Goal: Task Accomplishment & Management: Use online tool/utility

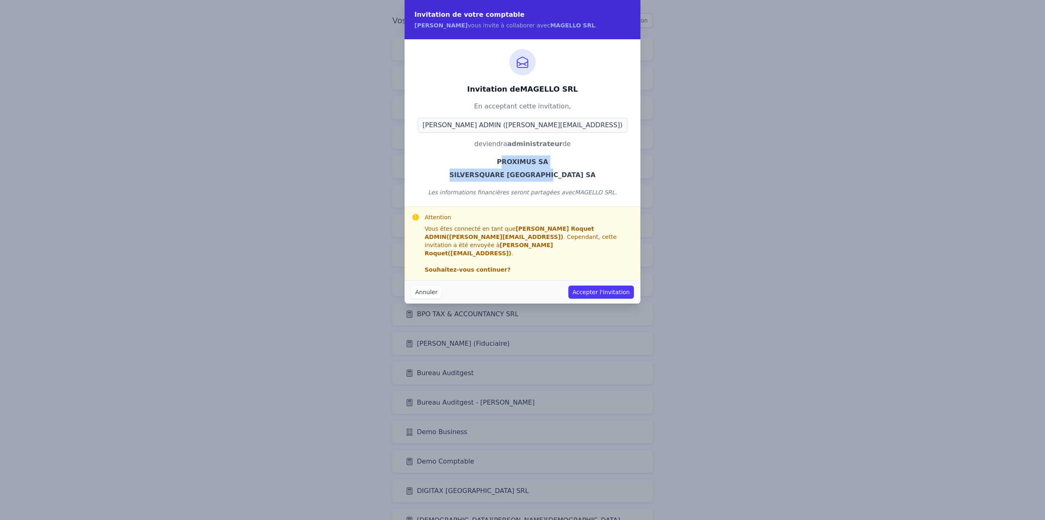
drag, startPoint x: 504, startPoint y: 161, endPoint x: 595, endPoint y: 179, distance: 92.8
click at [595, 179] on ul "PROXIMUS SA SILVERSQUARE BELGIUM SA" at bounding box center [522, 169] width 216 height 26
click at [595, 179] on li "SILVERSQUARE BELGIUM SA" at bounding box center [522, 175] width 216 height 13
drag, startPoint x: 499, startPoint y: 162, endPoint x: 606, endPoint y: 179, distance: 108.3
click at [606, 179] on ul "PROXIMUS SA SILVERSQUARE BELGIUM SA" at bounding box center [522, 169] width 216 height 26
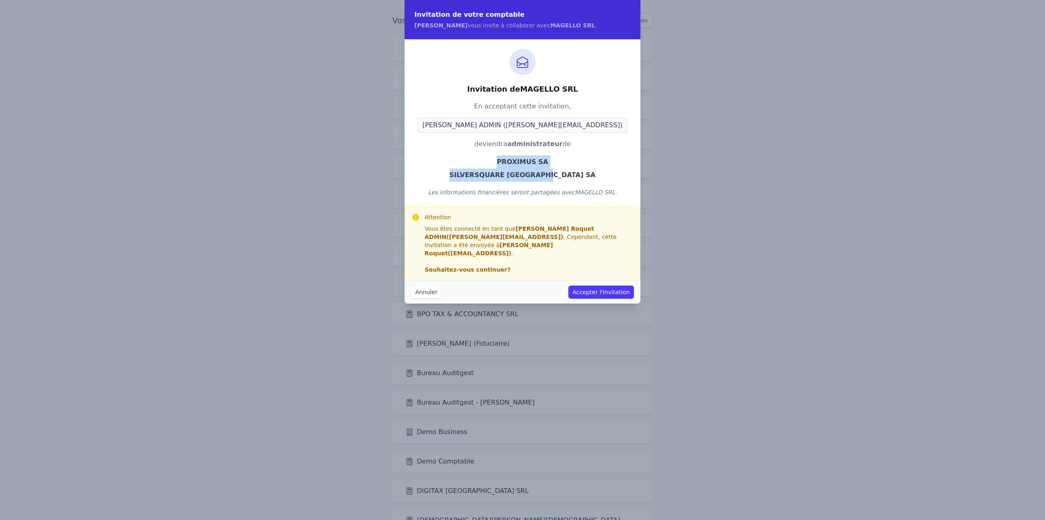
click at [602, 286] on button "Accepter l'invitation" at bounding box center [601, 292] width 66 height 13
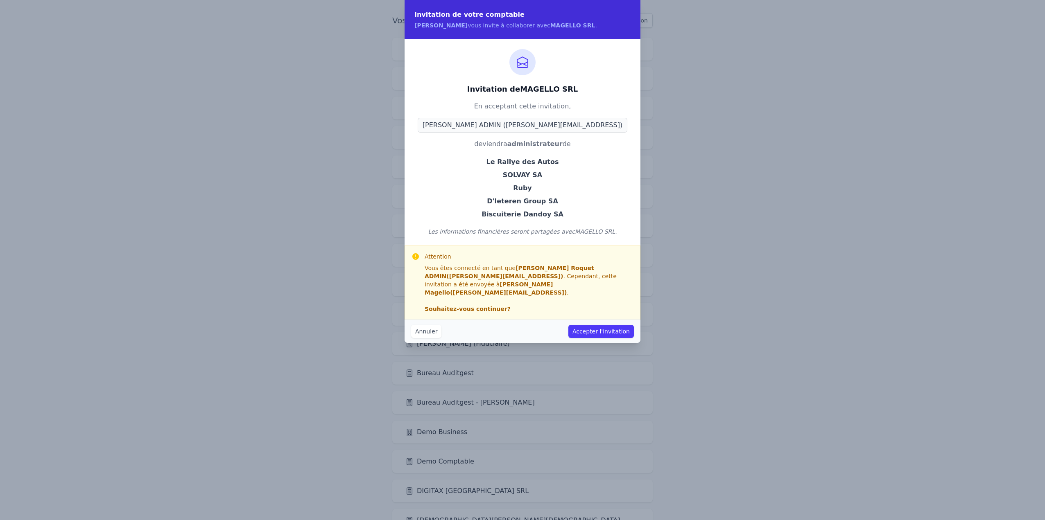
click at [613, 325] on button "Accepter l'invitation" at bounding box center [601, 331] width 66 height 13
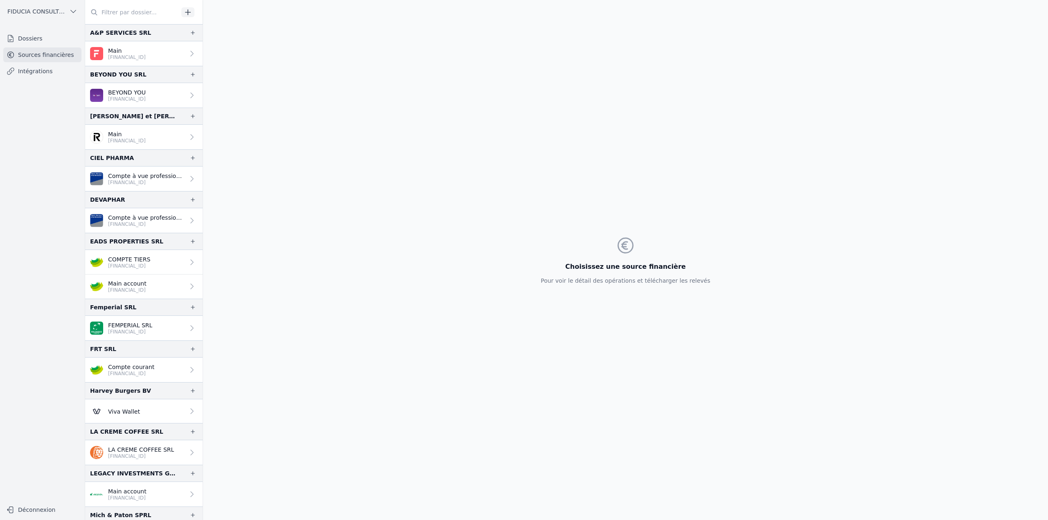
click at [64, 14] on span "FIDUCIA CONSULTING SRL" at bounding box center [36, 11] width 59 height 8
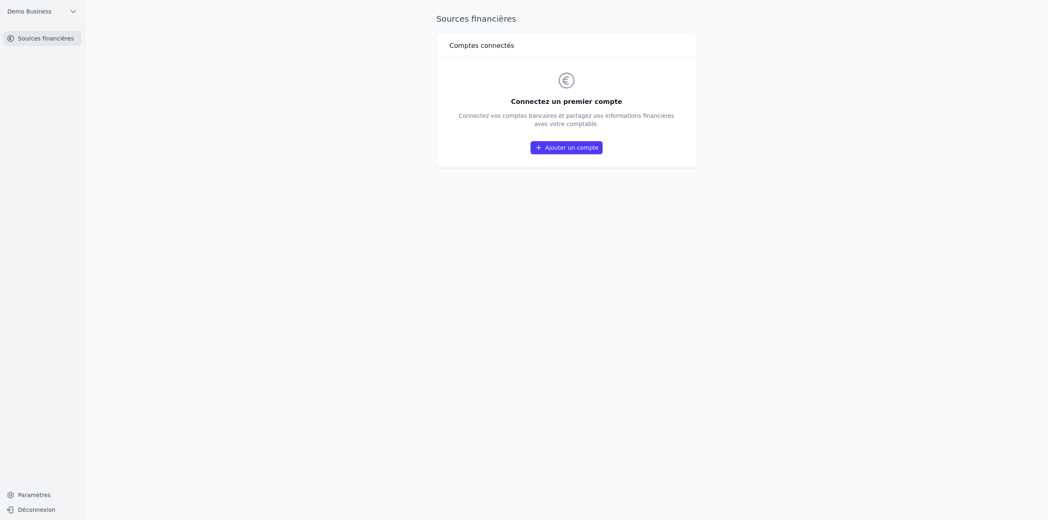
click at [36, 39] on link "Sources financières" at bounding box center [42, 38] width 78 height 15
click at [594, 148] on link "Ajouter un compte" at bounding box center [567, 147] width 72 height 13
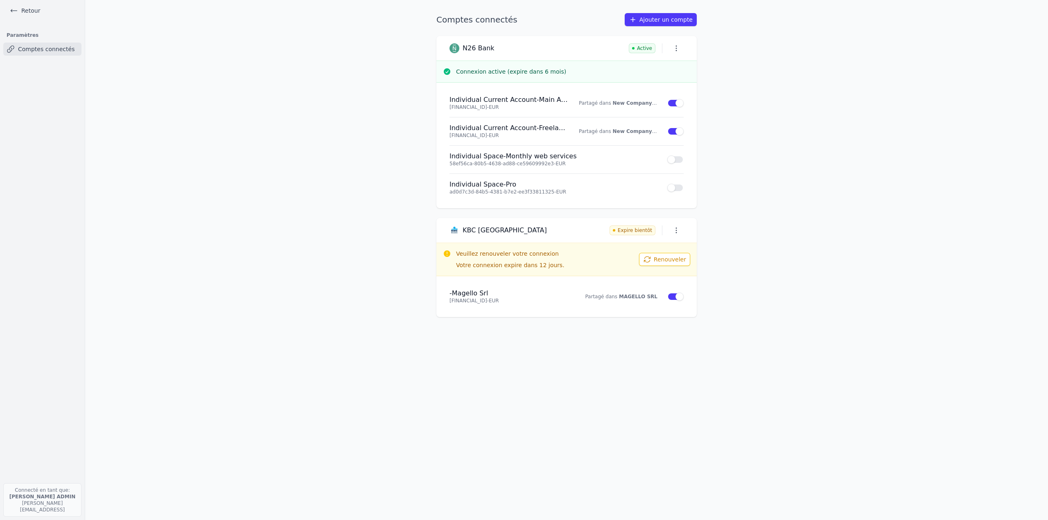
click at [27, 9] on link "Retour" at bounding box center [25, 10] width 37 height 11
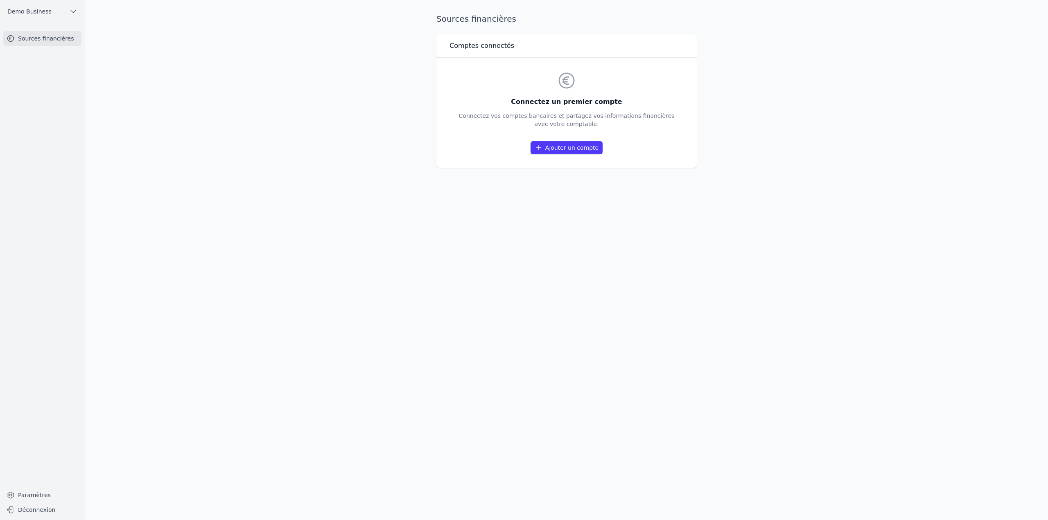
click at [27, 9] on span "Demo Business" at bounding box center [29, 11] width 44 height 8
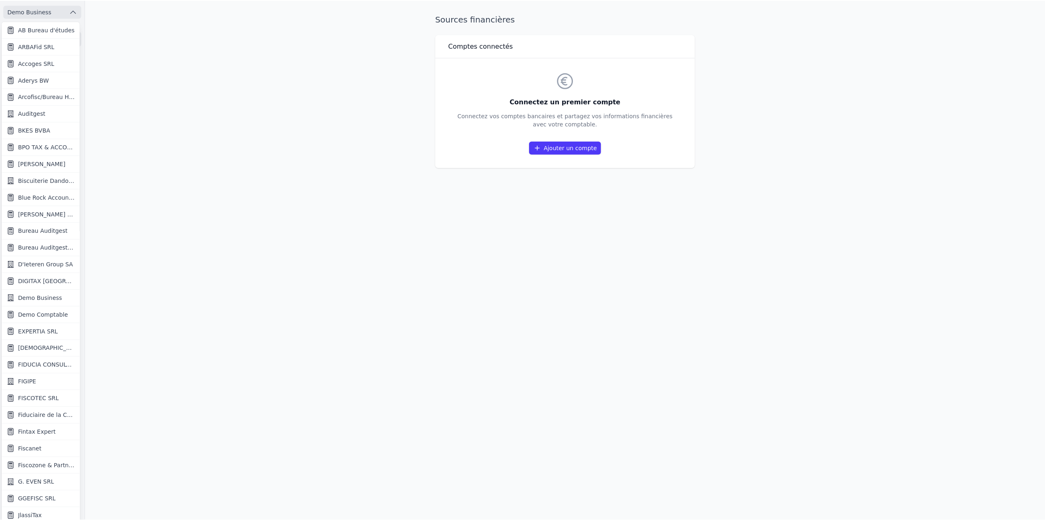
scroll to position [1, 0]
click at [45, 315] on span "Demo Comptable" at bounding box center [43, 315] width 50 height 8
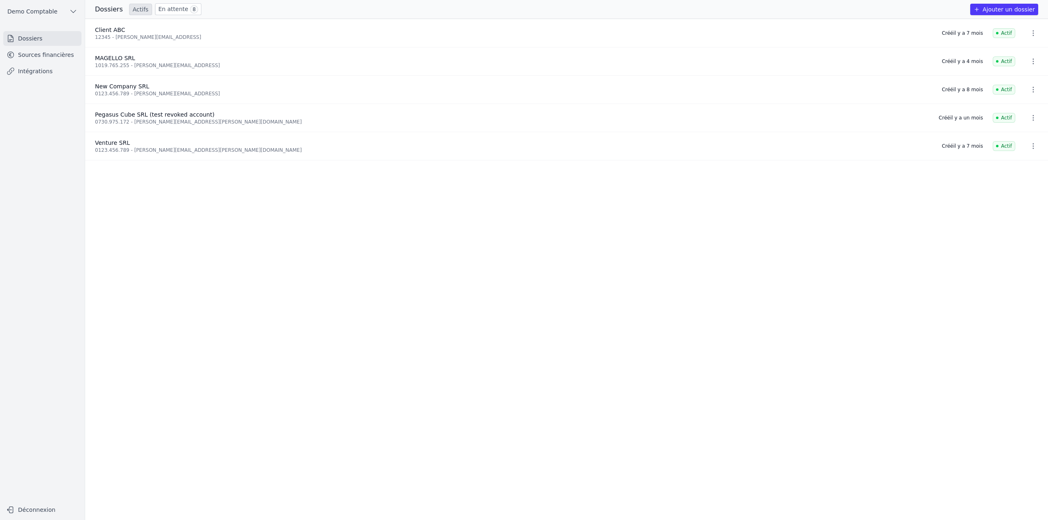
click at [60, 56] on link "Sources financières" at bounding box center [42, 55] width 78 height 15
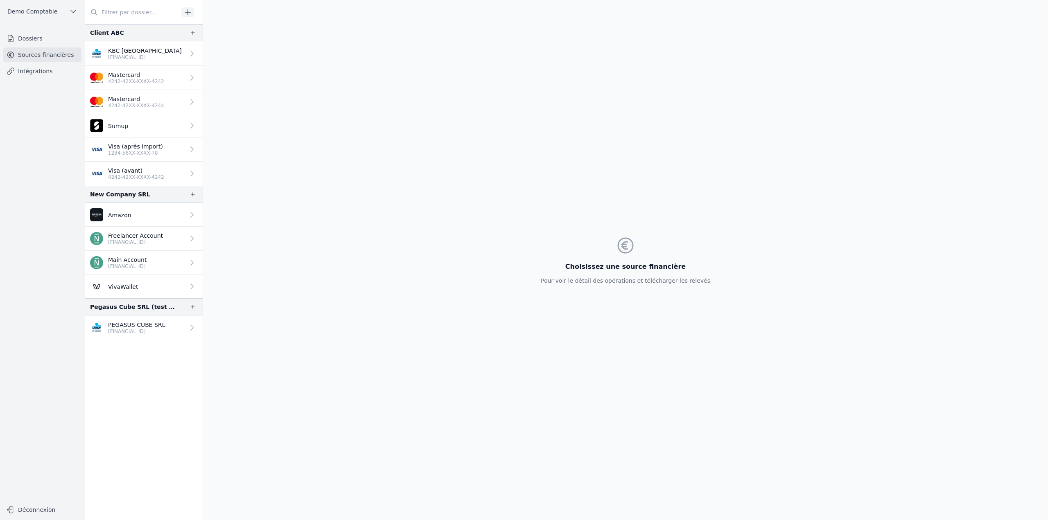
click at [192, 34] on icon "button" at bounding box center [193, 32] width 7 height 7
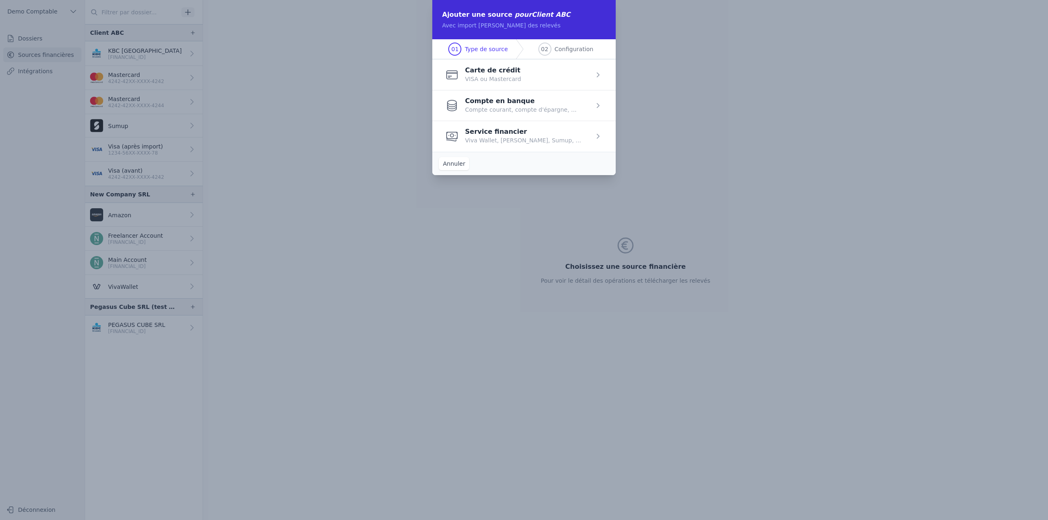
click at [450, 164] on button "Annuler" at bounding box center [454, 163] width 30 height 13
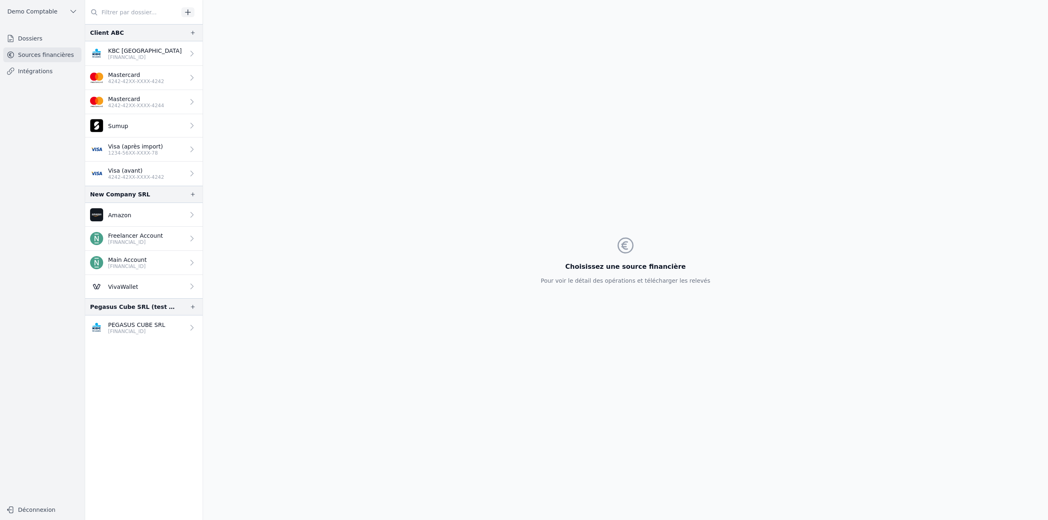
click at [191, 10] on icon "button" at bounding box center [188, 12] width 8 height 8
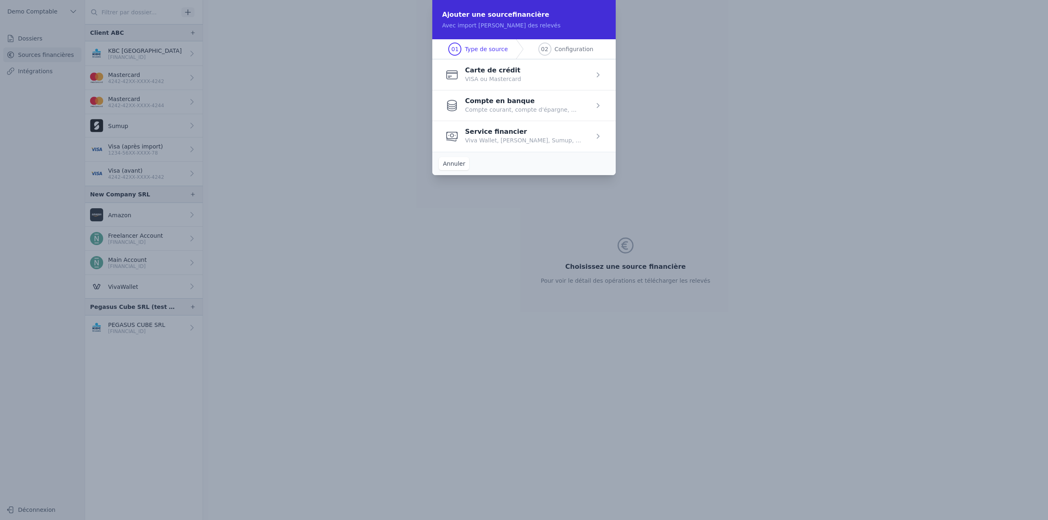
click at [531, 138] on span "button" at bounding box center [523, 136] width 183 height 31
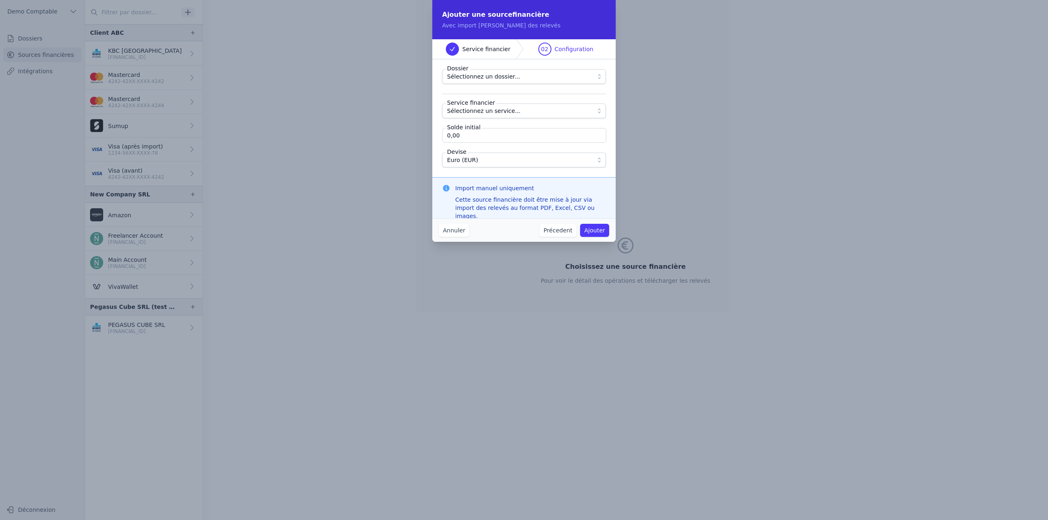
click at [480, 75] on span "Sélectionnez un dossier..." at bounding box center [483, 77] width 73 height 10
click at [467, 113] on span "Sélectionnez un service..." at bounding box center [484, 111] width 74 height 10
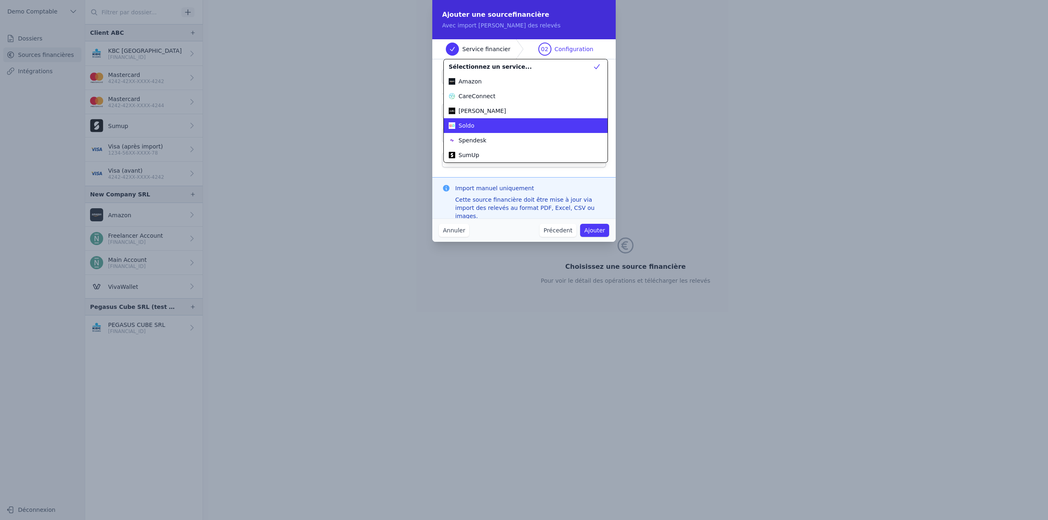
scroll to position [44, 0]
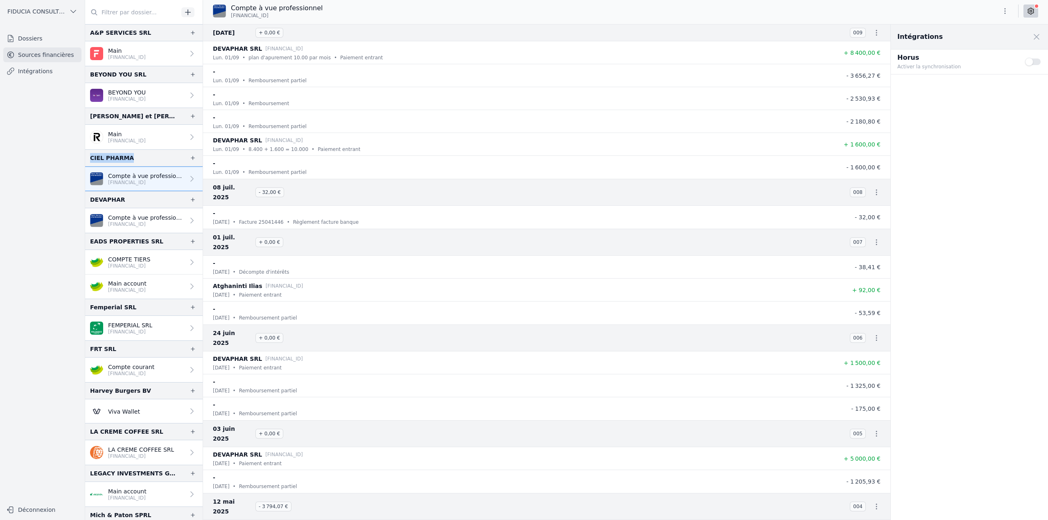
drag, startPoint x: 130, startPoint y: 158, endPoint x: 86, endPoint y: 159, distance: 44.2
click at [86, 159] on div "CIEL PHARMA" at bounding box center [144, 157] width 118 height 17
copy div "CIEL PHARMA"
drag, startPoint x: 223, startPoint y: 58, endPoint x: 423, endPoint y: 70, distance: 201.1
click at [423, 70] on ul "DEVAPHAR SRL BE57 6451 0363 4835 lun. 01/09 • plan d'apurement 10.00 par mois •…" at bounding box center [547, 110] width 688 height 138
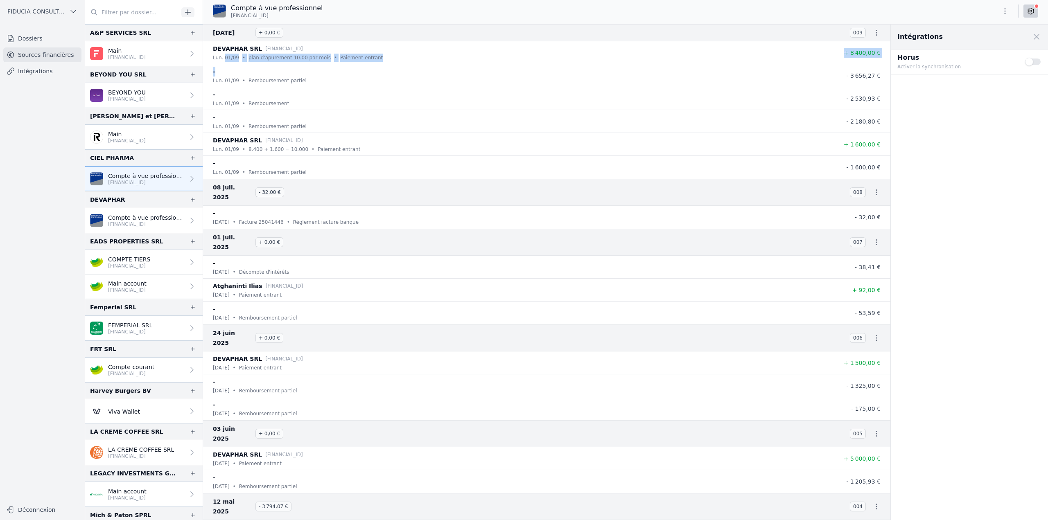
click at [407, 66] on li "- lun. 01/09 • Remboursement partiel - 3 656,27 €" at bounding box center [547, 75] width 688 height 23
drag, startPoint x: 247, startPoint y: 84, endPoint x: 349, endPoint y: 83, distance: 102.0
click at [349, 83] on div "lun. 01/09 • Remboursement partiel" at bounding box center [522, 81] width 619 height 8
click at [140, 225] on p "BE57 6451 0363 4835" at bounding box center [146, 224] width 77 height 7
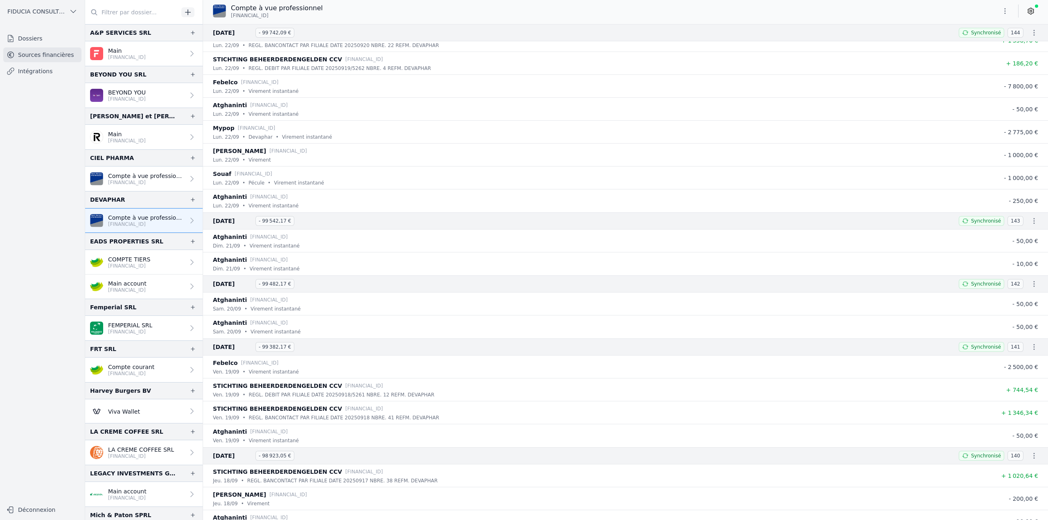
scroll to position [778, 0]
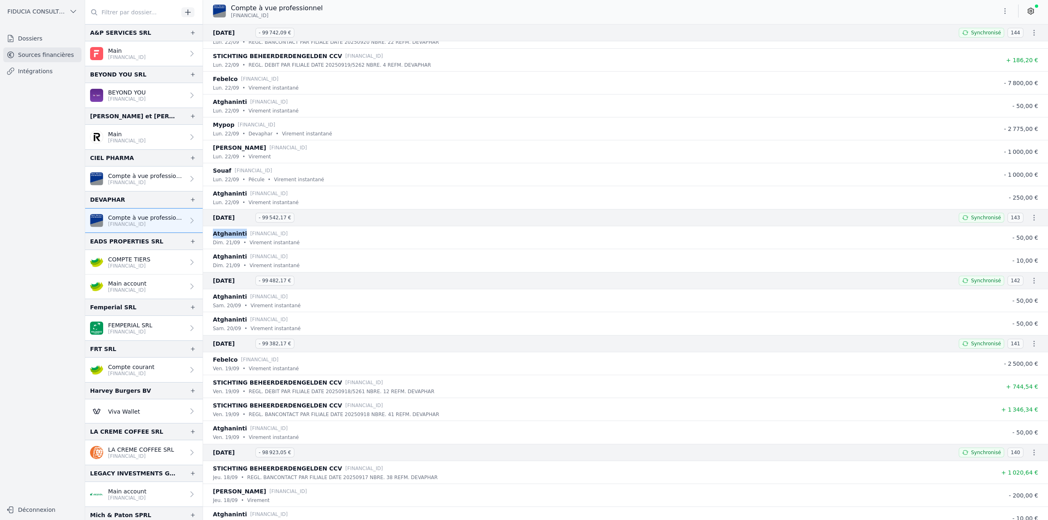
drag, startPoint x: 214, startPoint y: 233, endPoint x: 240, endPoint y: 233, distance: 25.8
click at [240, 233] on p "Atghaninti" at bounding box center [230, 234] width 34 height 10
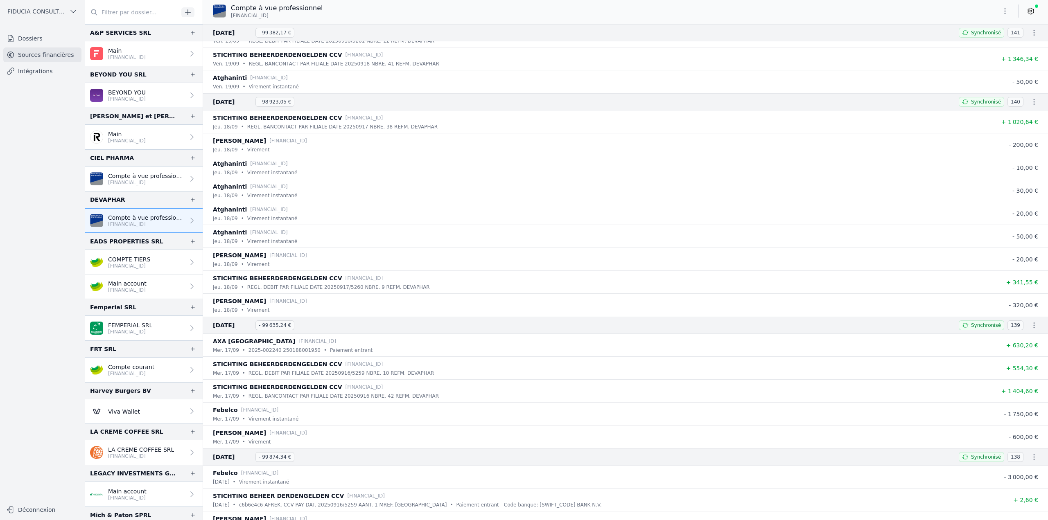
scroll to position [1188, 0]
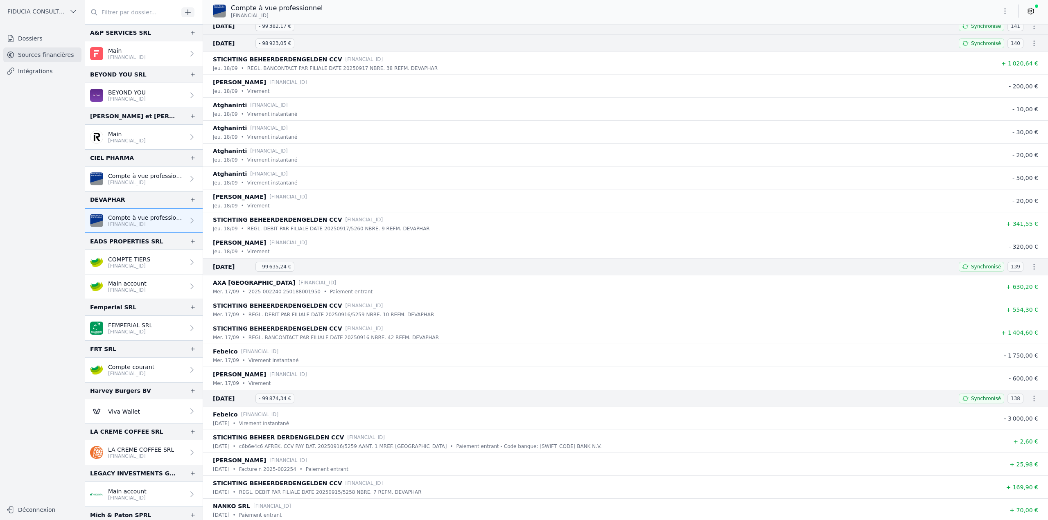
click at [155, 187] on link "Compte à vue professionnel BE43 6451 0334 0401" at bounding box center [144, 179] width 118 height 25
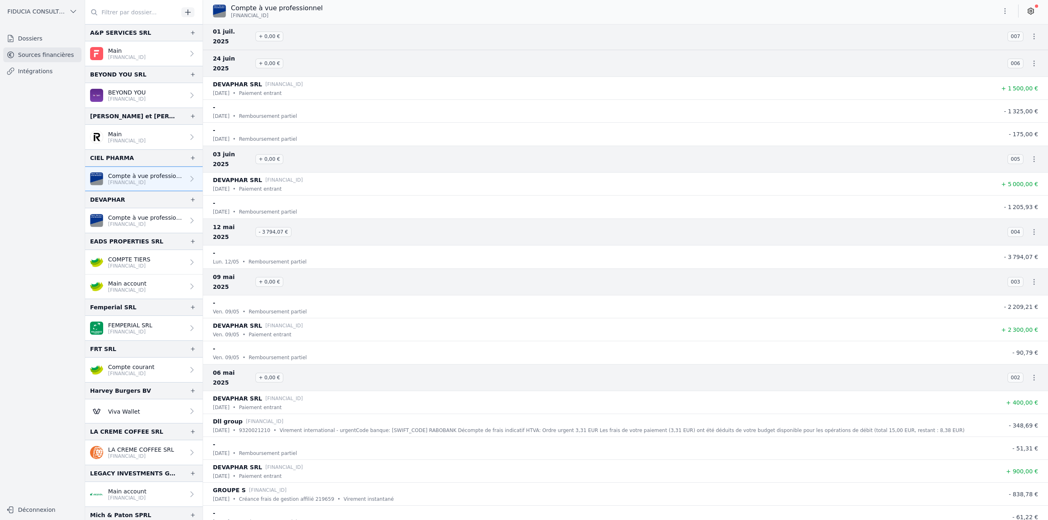
scroll to position [278, 0]
drag, startPoint x: 254, startPoint y: 353, endPoint x: 321, endPoint y: 352, distance: 67.2
click at [321, 414] on div "Dll group NL27 RABO 0126 6869 04" at bounding box center [601, 419] width 776 height 10
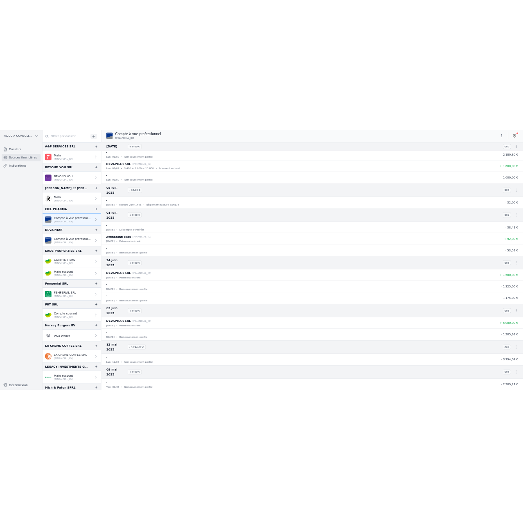
scroll to position [0, 0]
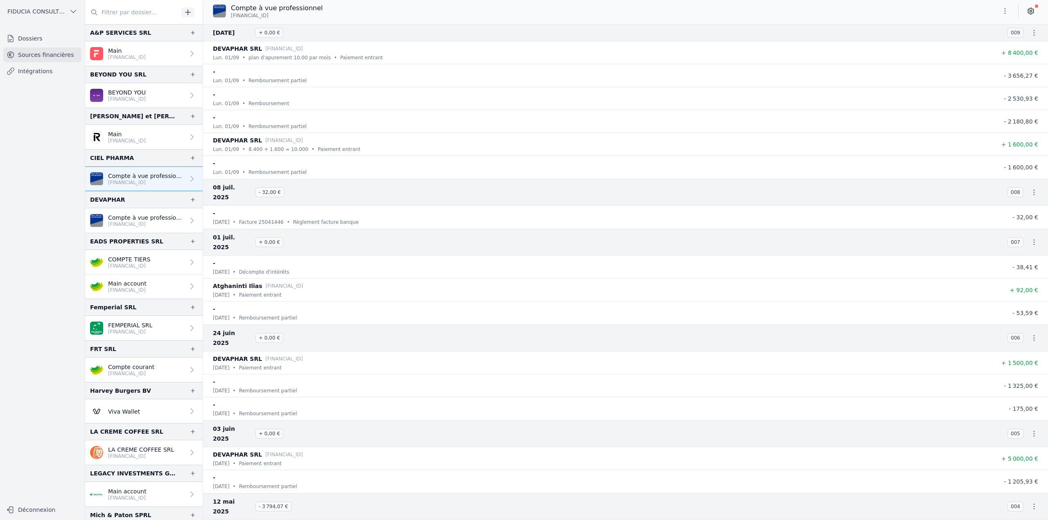
click at [308, 268] on div "mar. 01/07 • Décompte d'intérêts" at bounding box center [601, 272] width 776 height 8
click at [676, 258] on div "-" at bounding box center [601, 263] width 776 height 10
click at [1031, 238] on icon "button" at bounding box center [1034, 242] width 8 height 8
click at [1013, 256] on link "Télécharger le PDF" at bounding box center [1008, 257] width 72 height 15
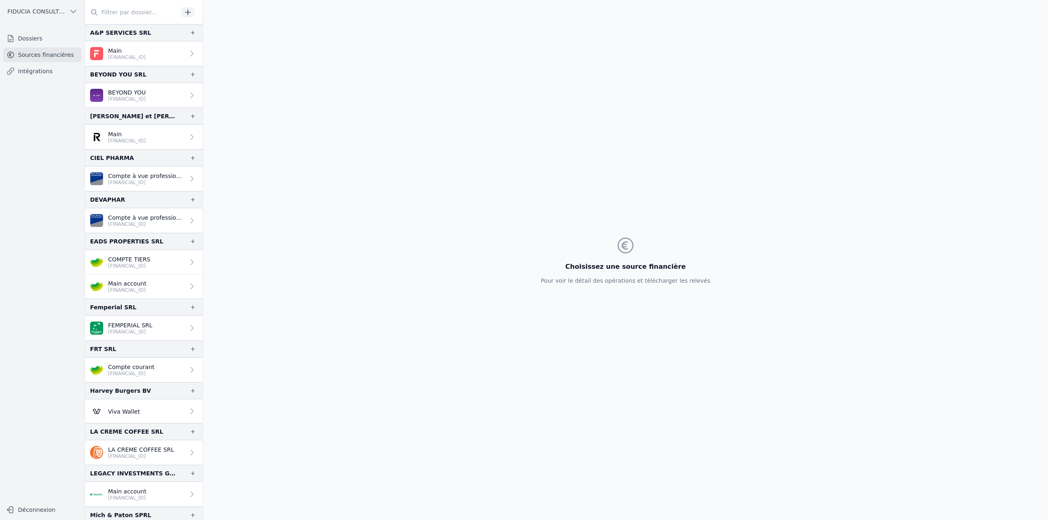
click at [104, 14] on input "text" at bounding box center [131, 12] width 93 height 15
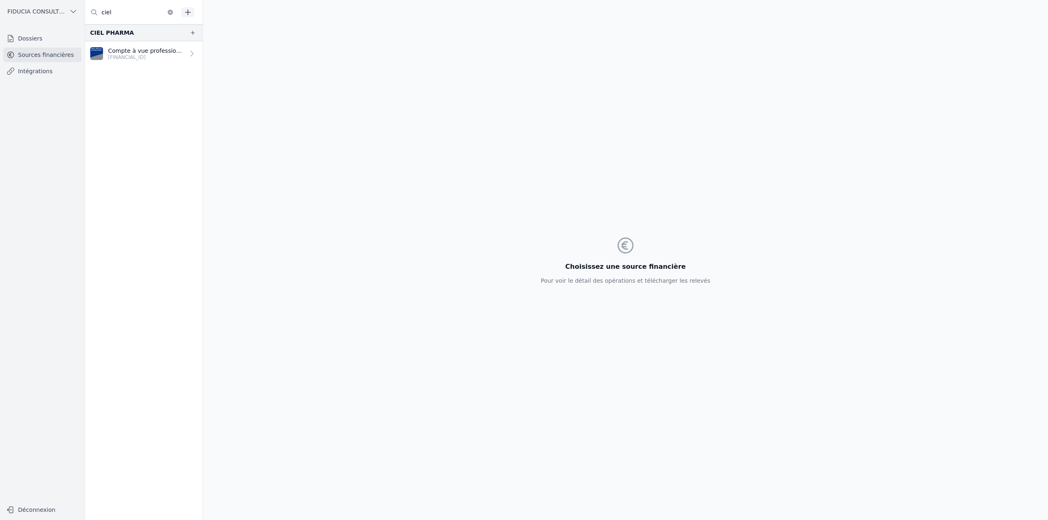
type input "ciel"
click at [120, 61] on link "Compte à vue professionnel BE43 6451 0334 0401" at bounding box center [144, 53] width 118 height 25
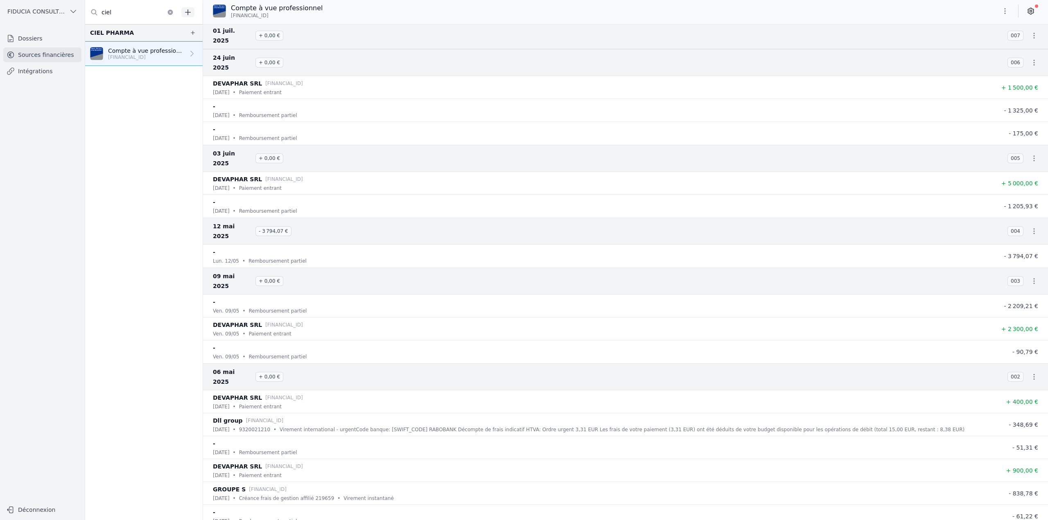
scroll to position [278, 0]
drag, startPoint x: 337, startPoint y: 491, endPoint x: 366, endPoint y: 491, distance: 29.1
drag, startPoint x: 240, startPoint y: 493, endPoint x: 291, endPoint y: 489, distance: 51.0
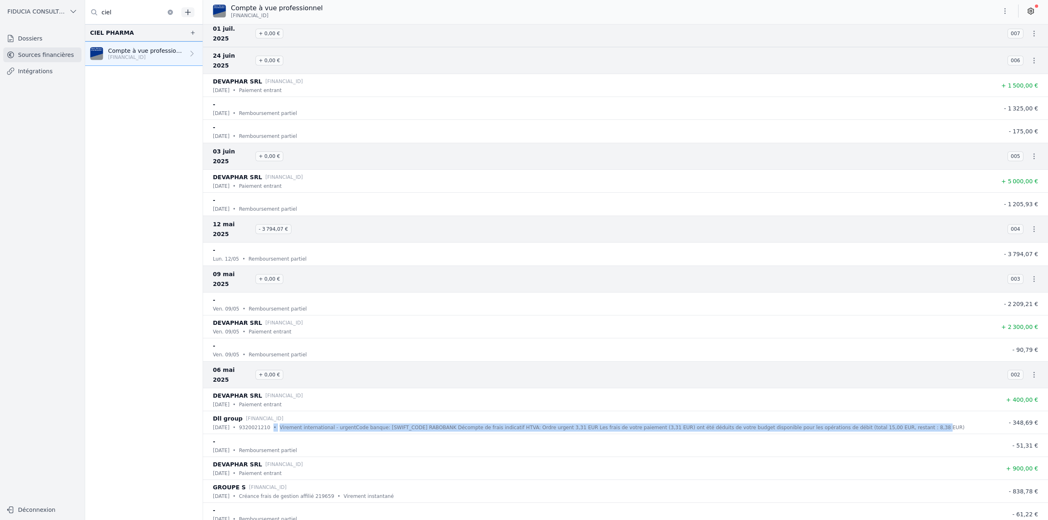
drag, startPoint x: 274, startPoint y: 357, endPoint x: 923, endPoint y: 362, distance: 649.1
click at [923, 424] on div "mar. 06/05 • 9320021210 • Virement international - urgentCode banque: RABONL2U …" at bounding box center [601, 428] width 776 height 8
click at [258, 424] on p "9320021210" at bounding box center [254, 428] width 31 height 8
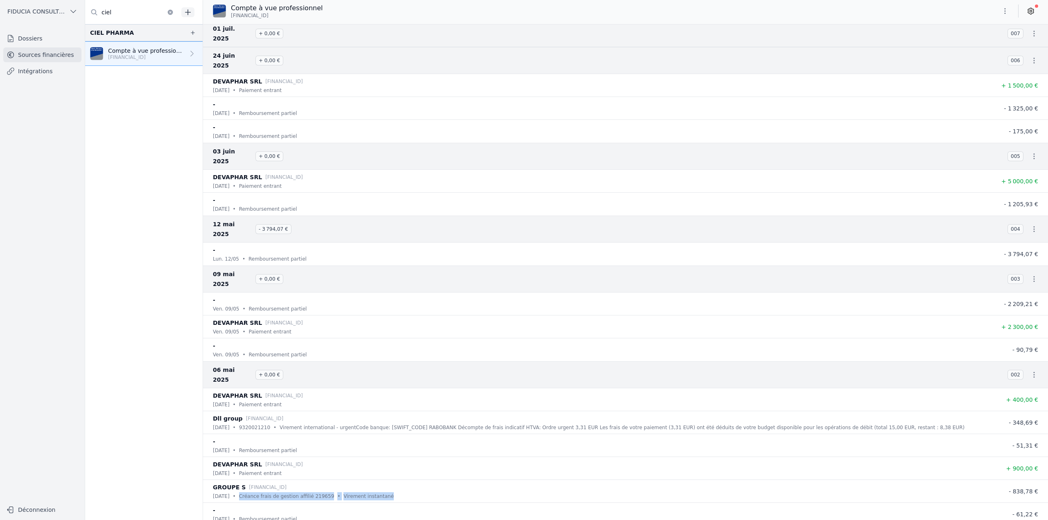
drag, startPoint x: 387, startPoint y: 427, endPoint x: 294, endPoint y: 436, distance: 93.4
click at [242, 493] on div "mar. 06/05 • Créance frais de gestion affilié 219659 • Virement instantané" at bounding box center [601, 497] width 776 height 8
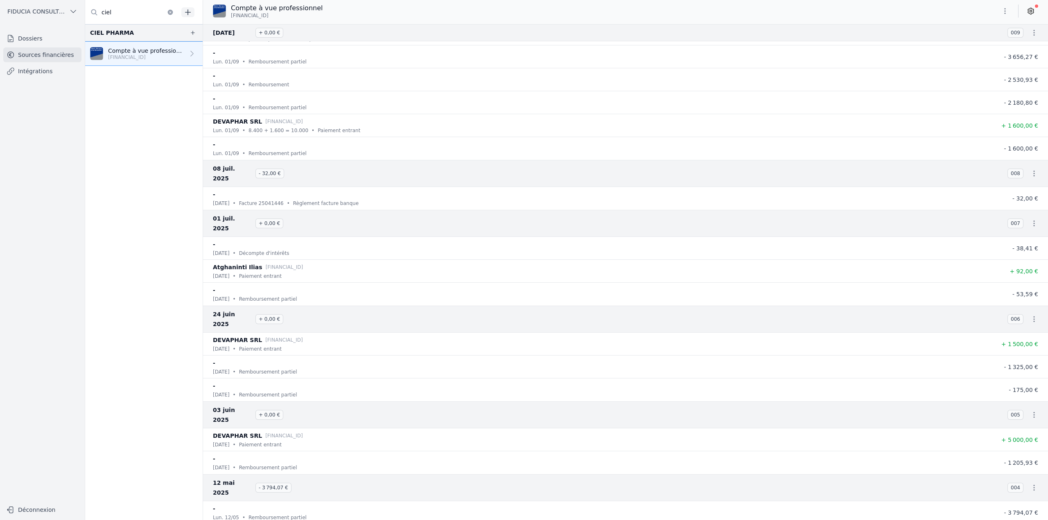
scroll to position [0, 0]
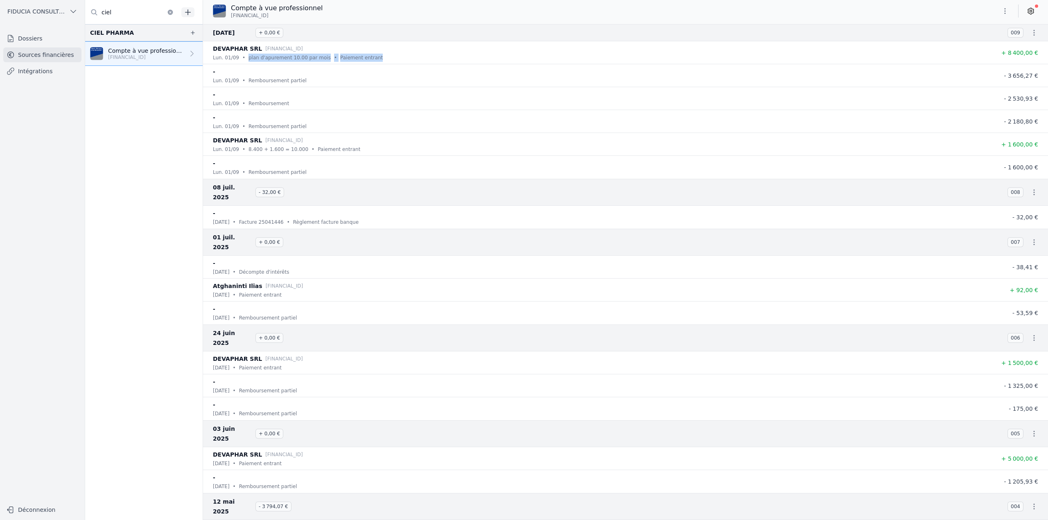
drag, startPoint x: 242, startPoint y: 57, endPoint x: 362, endPoint y: 58, distance: 120.0
click at [362, 58] on div "lun. 01/09 • plan d'apurement 10.00 par mois • Paiement entrant" at bounding box center [601, 58] width 776 height 8
drag, startPoint x: 1012, startPoint y: 56, endPoint x: 1048, endPoint y: 48, distance: 37.0
click at [1048, 48] on nav "01 sept. 2025 + 0,00 € 009 DEVAPHAR SRL BE57 6451 0363 4835 lun. 01/09 • plan d…" at bounding box center [625, 272] width 845 height 496
drag, startPoint x: 1015, startPoint y: 251, endPoint x: 1035, endPoint y: 250, distance: 19.7
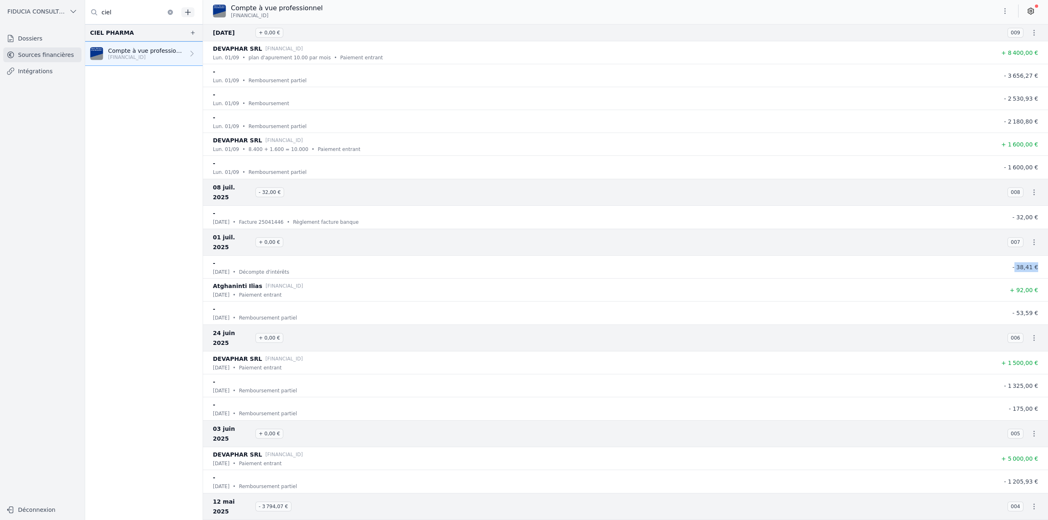
click at [1035, 262] on p "- 38,41 €" at bounding box center [1017, 267] width 43 height 10
drag, startPoint x: 1016, startPoint y: 208, endPoint x: 1032, endPoint y: 208, distance: 16.8
click at [1032, 214] on span "- 32,00 €" at bounding box center [1026, 217] width 26 height 7
drag, startPoint x: 244, startPoint y: 213, endPoint x: 362, endPoint y: 218, distance: 117.6
click at [362, 218] on li "- mar. 08/07 • Facture 25041446 • Règlement facture banque - 32,00 €" at bounding box center [625, 217] width 845 height 23
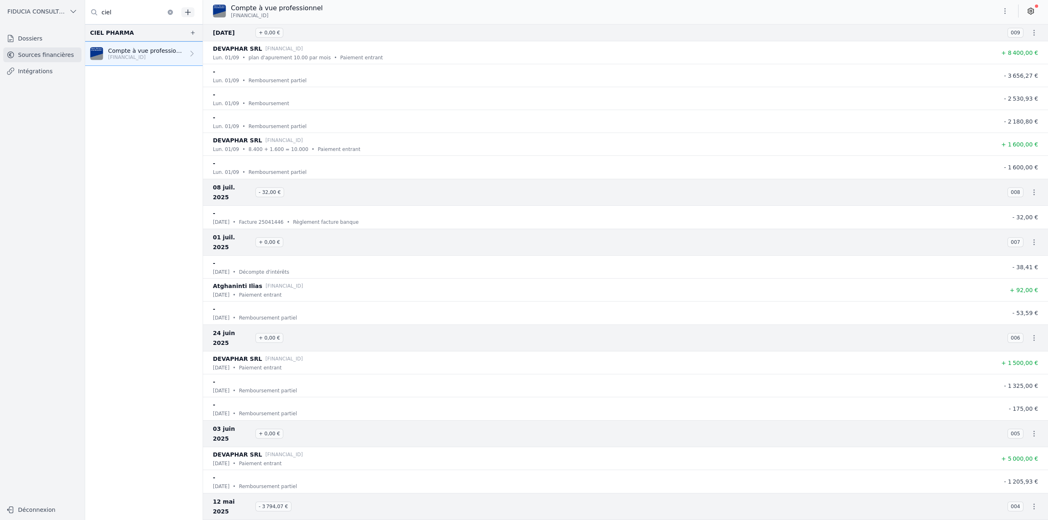
click at [390, 268] on div "mar. 01/07 • Décompte d'intérêts" at bounding box center [601, 272] width 776 height 8
drag, startPoint x: 207, startPoint y: 224, endPoint x: 251, endPoint y: 225, distance: 43.4
click at [251, 229] on div "01 juil. 2025 + 0,00 € 007" at bounding box center [625, 242] width 845 height 27
copy span "01 juil. 2025"
drag, startPoint x: 245, startPoint y: 254, endPoint x: 333, endPoint y: 256, distance: 87.6
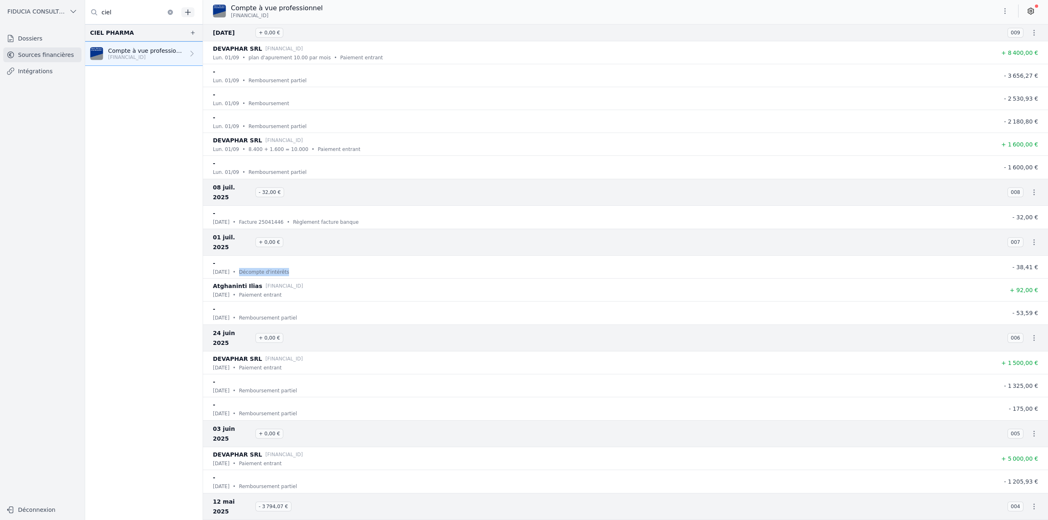
click at [333, 268] on div "mar. 01/07 • Décompte d'intérêts" at bounding box center [601, 272] width 776 height 8
copy p "Décompte d'intérêts"
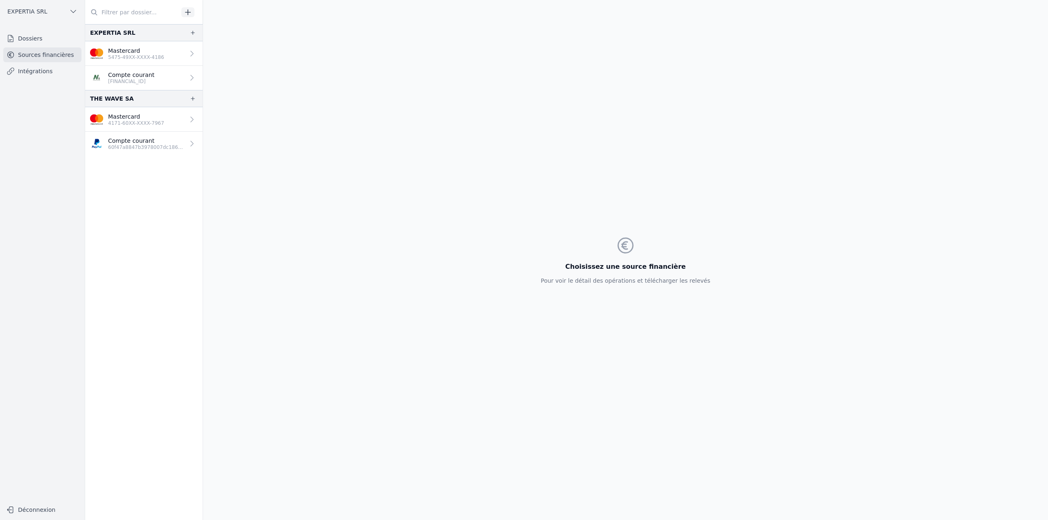
click at [38, 37] on link "Dossiers" at bounding box center [42, 38] width 78 height 15
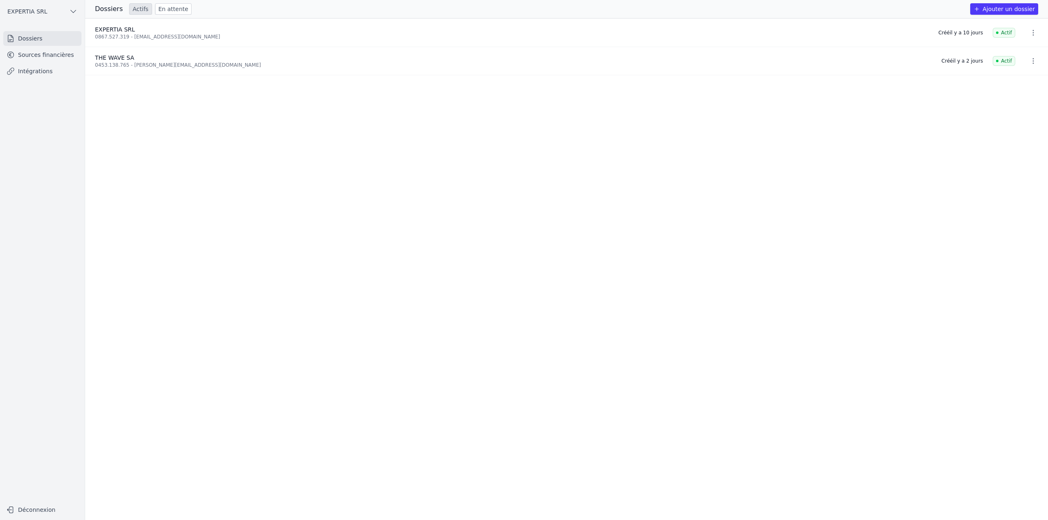
click at [176, 11] on link "En attente" at bounding box center [173, 8] width 36 height 11
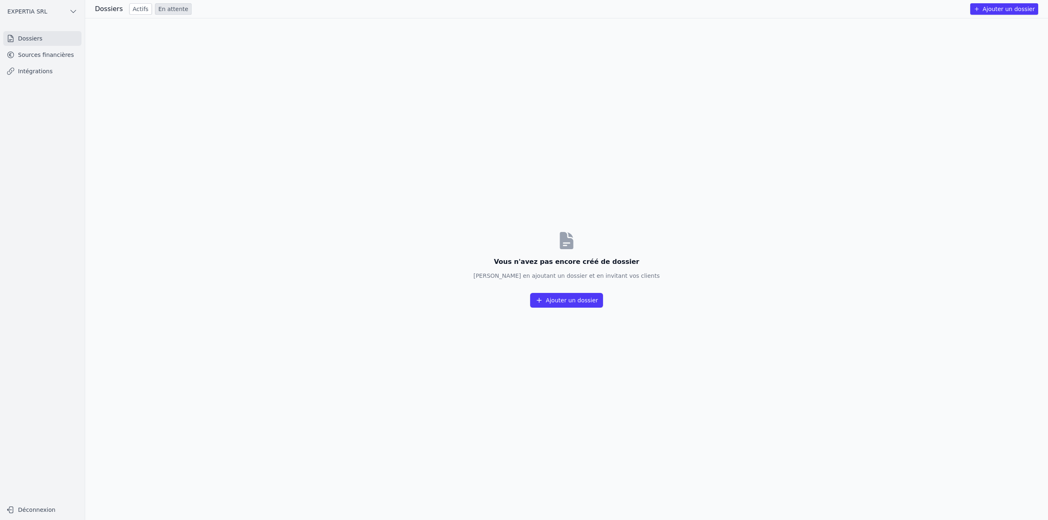
click at [129, 12] on link "Actifs" at bounding box center [140, 8] width 23 height 11
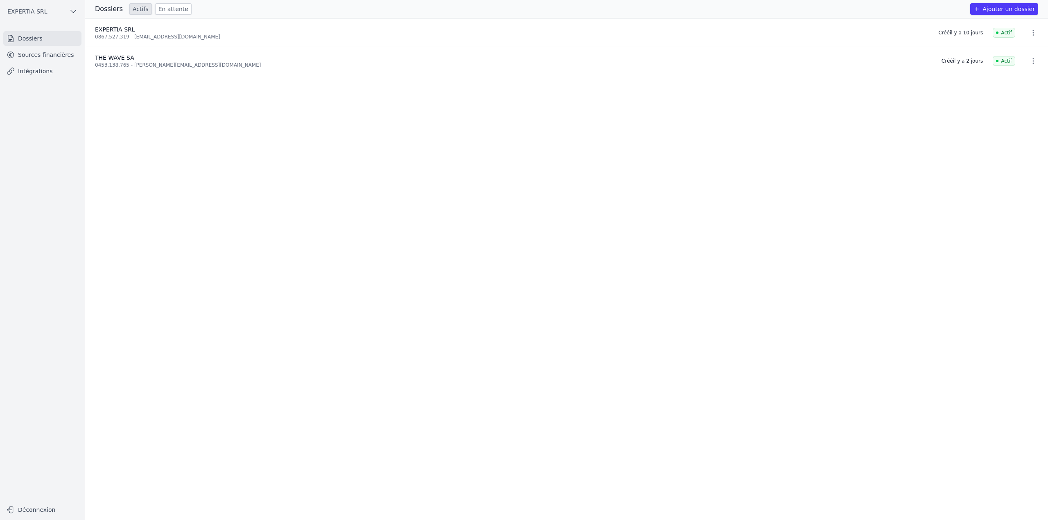
click at [54, 60] on link "Sources financières" at bounding box center [42, 55] width 78 height 15
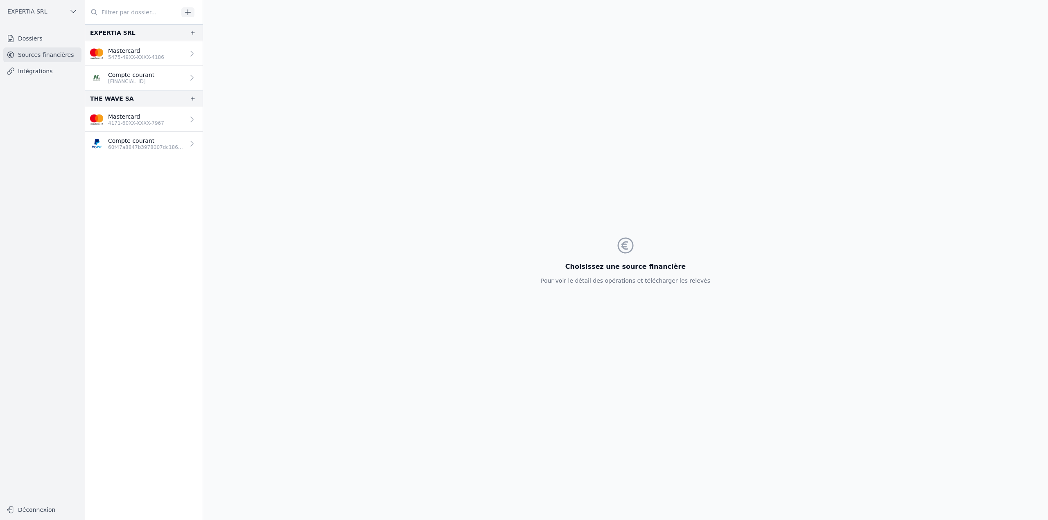
click at [138, 147] on p "60f47a8847b3978007dc186d3da94f86" at bounding box center [146, 147] width 77 height 7
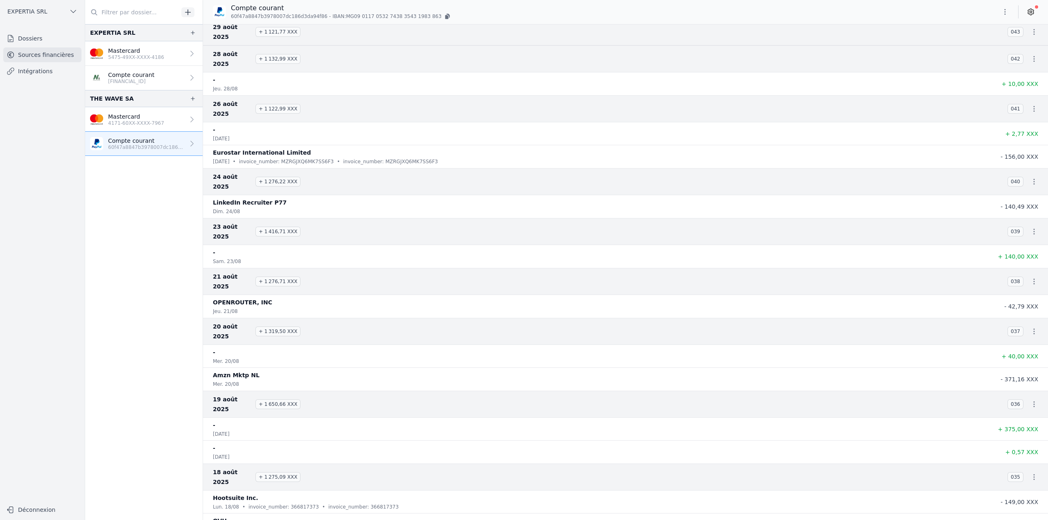
scroll to position [1188, 0]
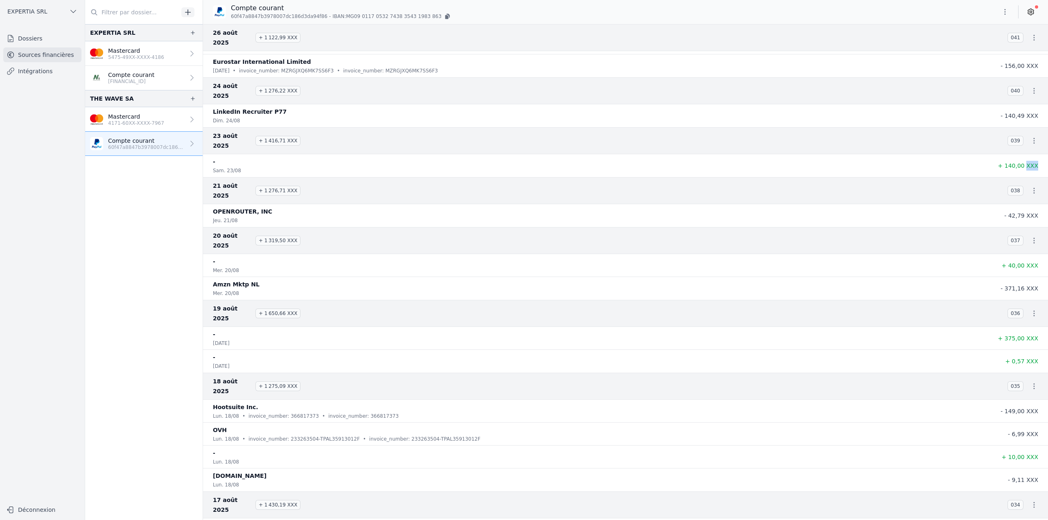
drag, startPoint x: 1025, startPoint y: 128, endPoint x: 1040, endPoint y: 126, distance: 14.8
click at [1040, 154] on li "- [PERSON_NAME]. 23/08 + 140,00 XXX" at bounding box center [625, 165] width 845 height 23
click at [190, 97] on icon "button" at bounding box center [193, 98] width 7 height 7
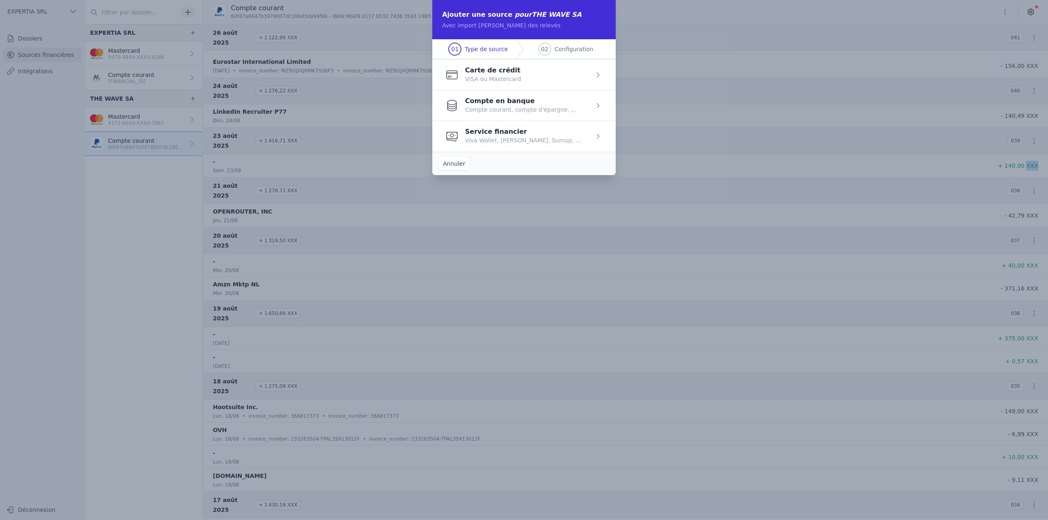
click at [511, 143] on span "button" at bounding box center [523, 136] width 183 height 31
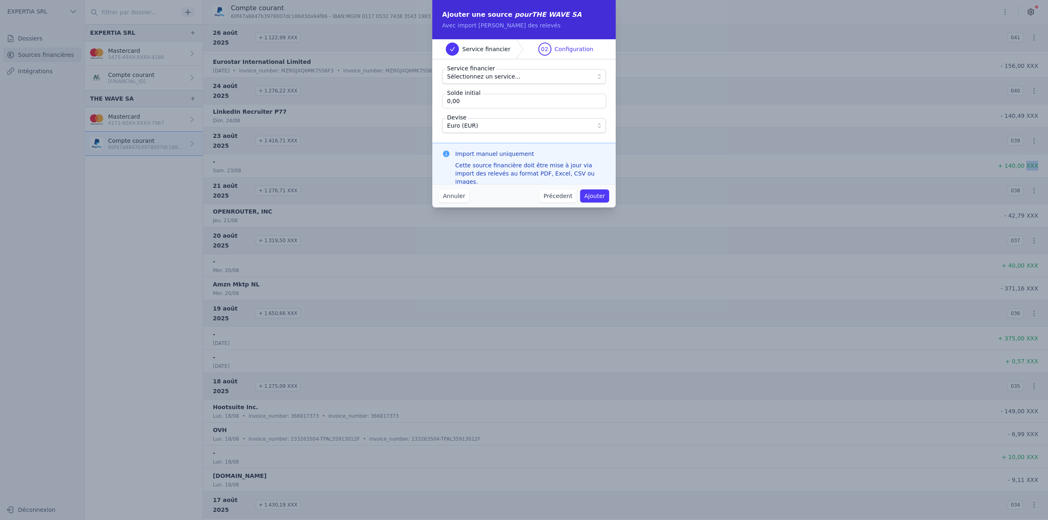
click at [491, 81] on span "Sélectionnez un service..." at bounding box center [484, 77] width 74 height 10
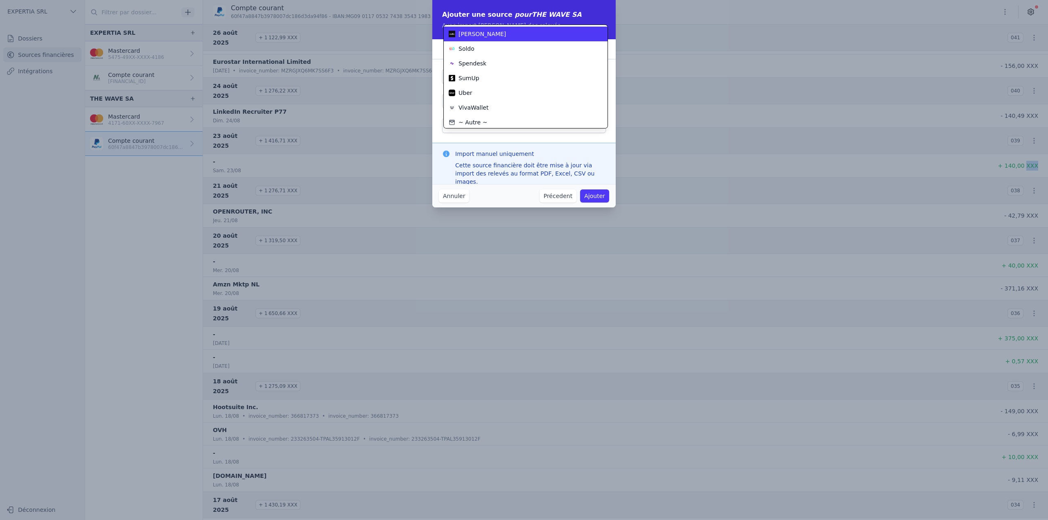
scroll to position [44, 0]
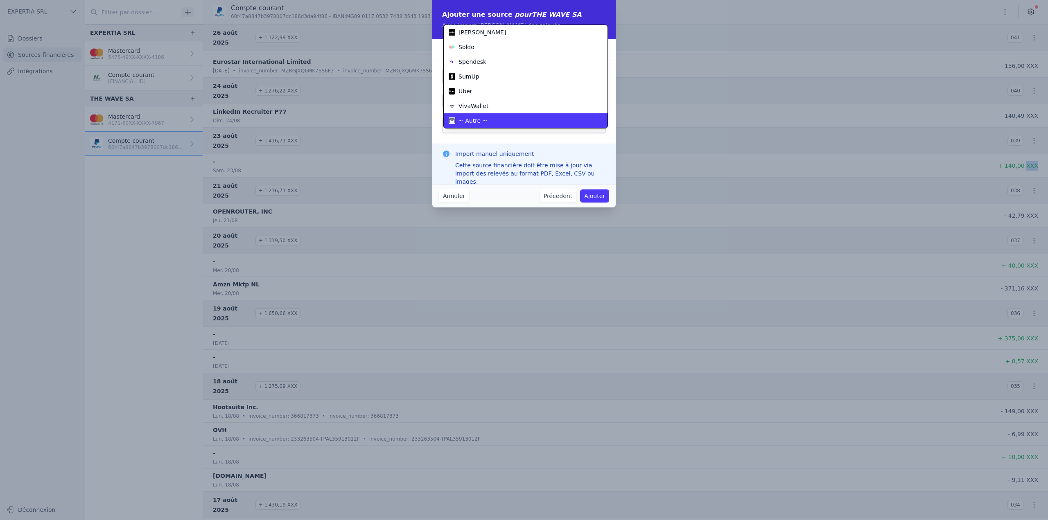
click at [490, 119] on div "~ Autre ~" at bounding box center [521, 121] width 144 height 8
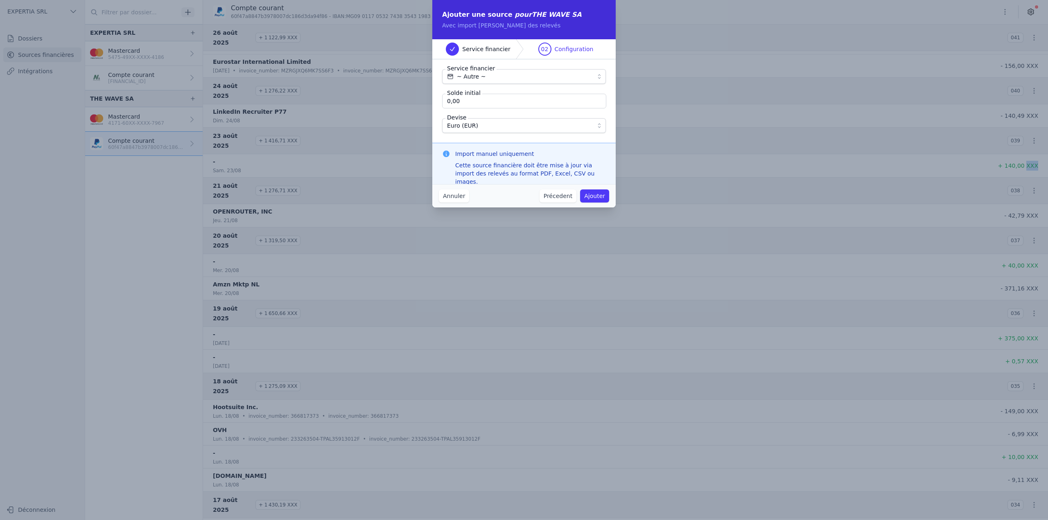
click at [466, 100] on input "0,00" at bounding box center [524, 101] width 164 height 15
type input "5,58"
click at [596, 199] on button "Ajouter" at bounding box center [594, 196] width 29 height 13
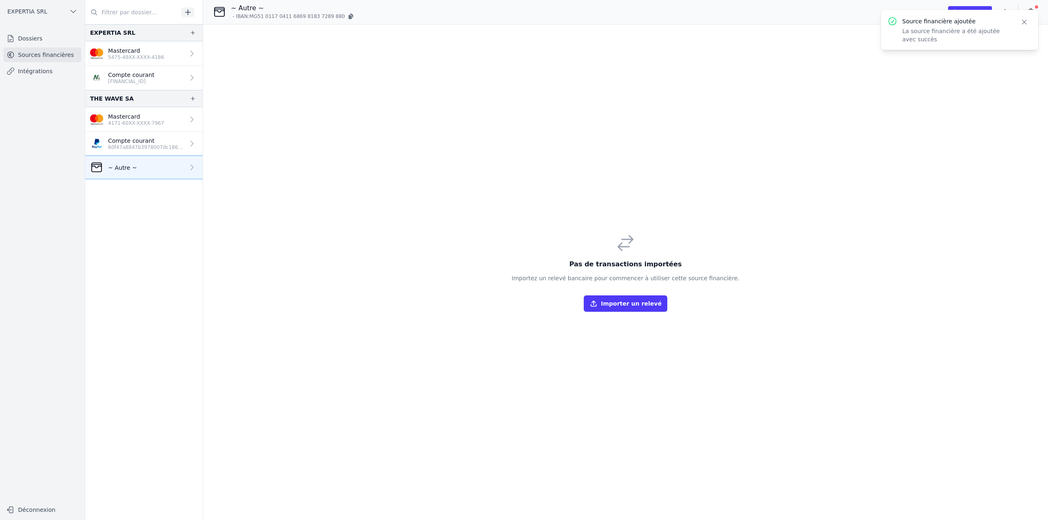
click at [1023, 23] on icon "button" at bounding box center [1024, 22] width 8 height 8
click at [1009, 12] on button "button" at bounding box center [1005, 11] width 16 height 13
click at [987, 28] on button "Renommer" at bounding box center [985, 29] width 59 height 15
click at [277, 7] on input "~ Autre ~" at bounding box center [273, 9] width 85 height 10
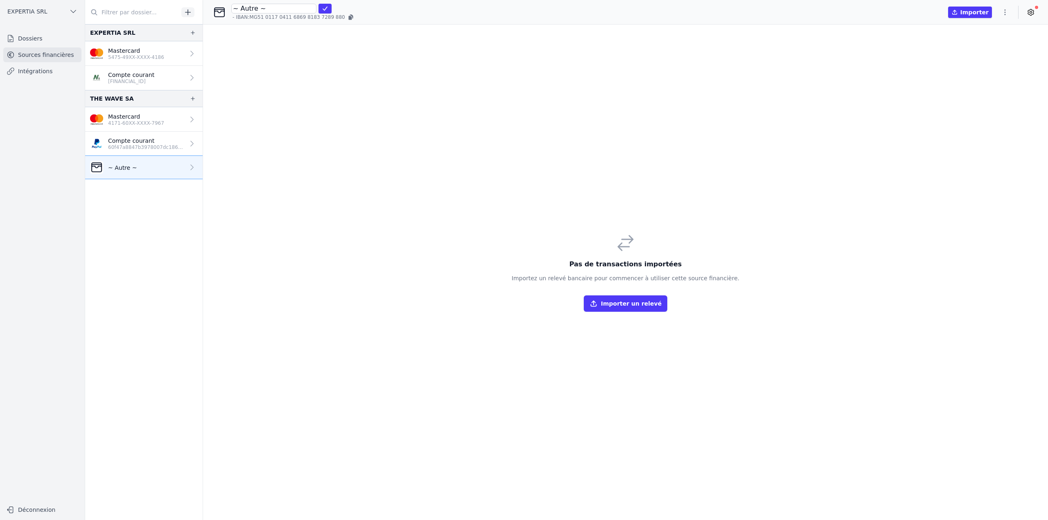
click at [277, 7] on input "~ Autre ~" at bounding box center [273, 9] width 85 height 10
drag, startPoint x: 269, startPoint y: 8, endPoint x: 256, endPoint y: 11, distance: 13.5
click at [256, 11] on input "Paypal (Test import PDF)" at bounding box center [273, 9] width 85 height 10
type input "Paypal (import PDF)"
click button "submit" at bounding box center [325, 9] width 13 height 10
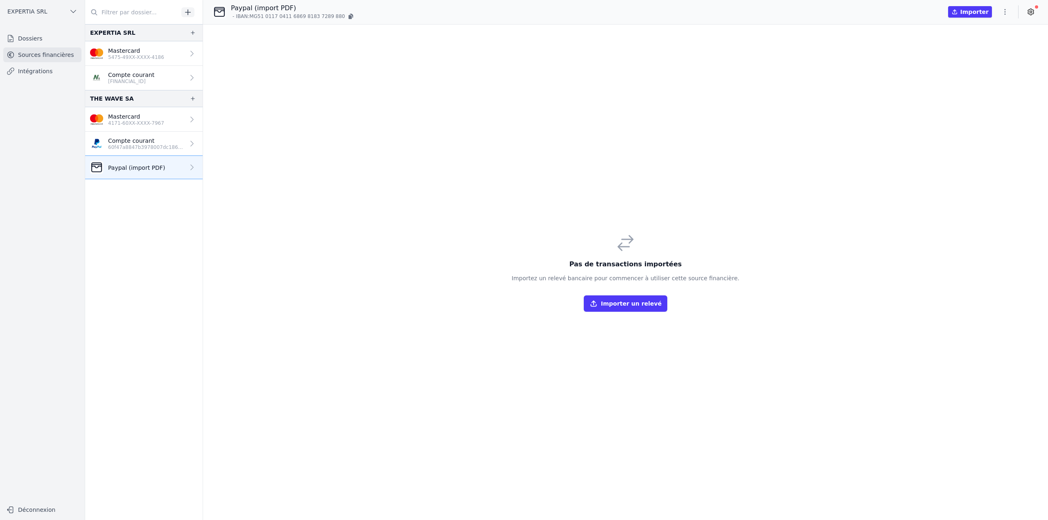
click at [631, 310] on button "Importer un relevé" at bounding box center [626, 304] width 84 height 16
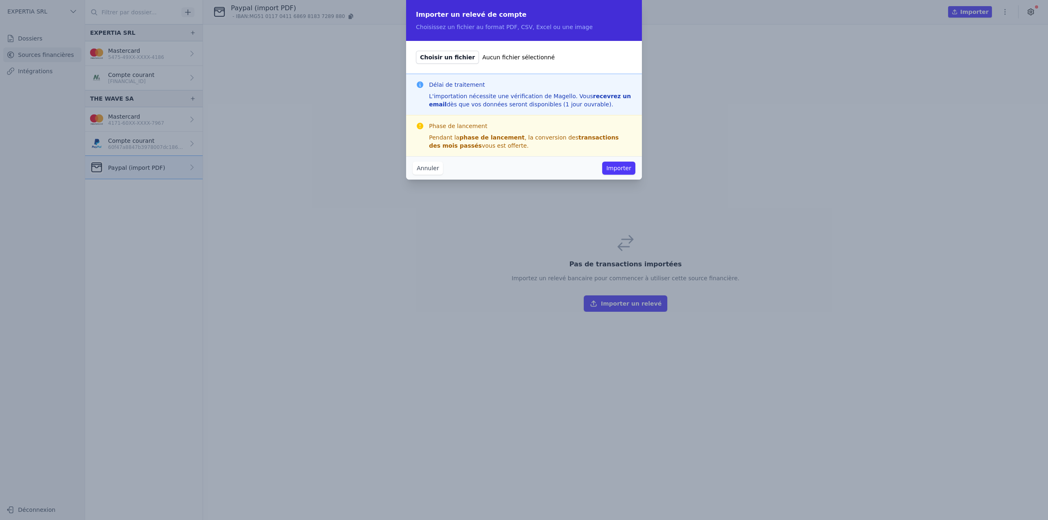
click at [460, 57] on span "Choisir un fichier" at bounding box center [447, 57] width 63 height 13
click at [416, 51] on input "Choisir un fichier Aucun fichier sélectionné" at bounding box center [416, 50] width 0 height 0
type input "C:\fakepath\Paypal 6f29b88520f82dbc51b9ed953f63e3d97ab21a00.pdf"
click at [622, 168] on button "Importer" at bounding box center [618, 168] width 33 height 13
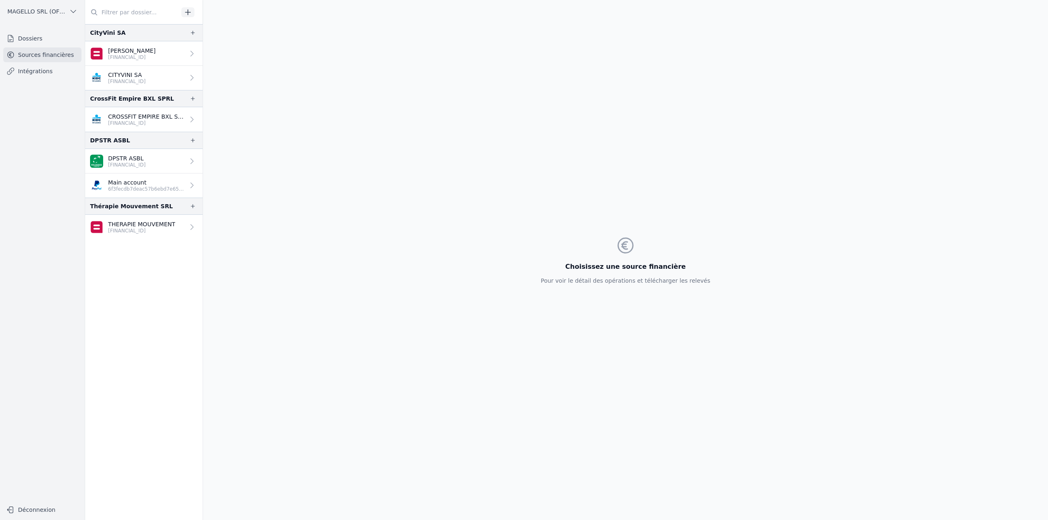
click at [158, 191] on p "6f3fecdb7deac57b6ebd7e6514363c13" at bounding box center [146, 189] width 77 height 7
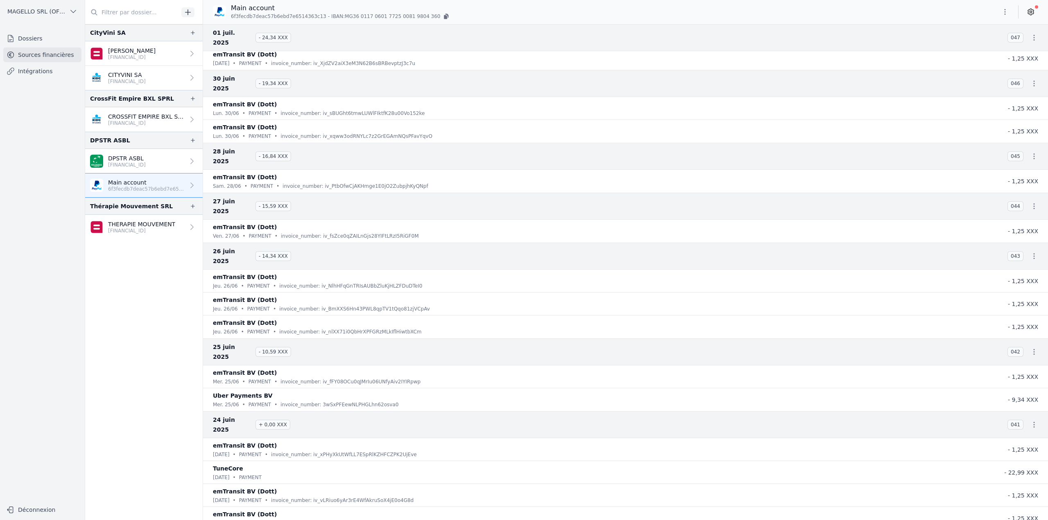
scroll to position [3644, 0]
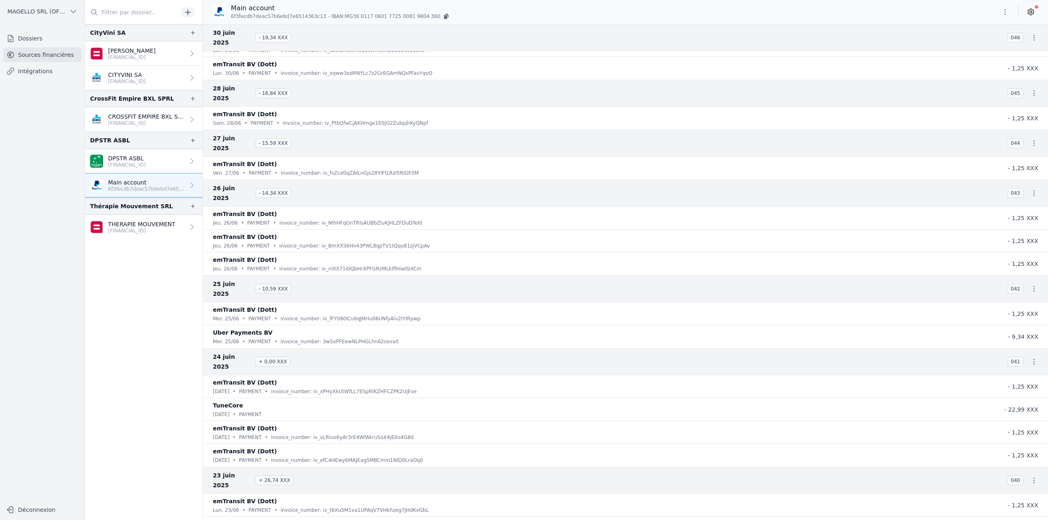
click at [157, 160] on link "DPSTR ASBL [FINANCIAL_ID]" at bounding box center [144, 161] width 118 height 25
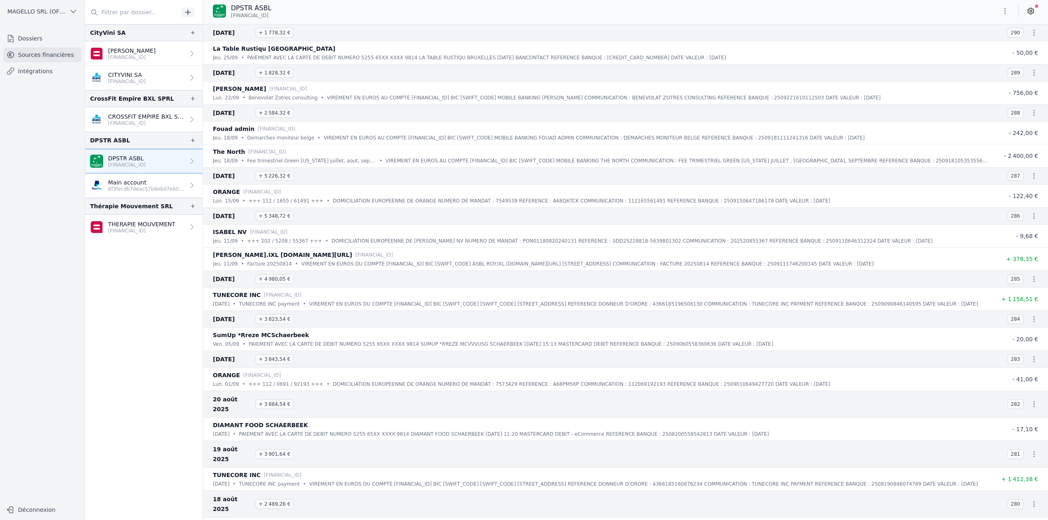
click at [149, 185] on p "Main account" at bounding box center [146, 183] width 77 height 8
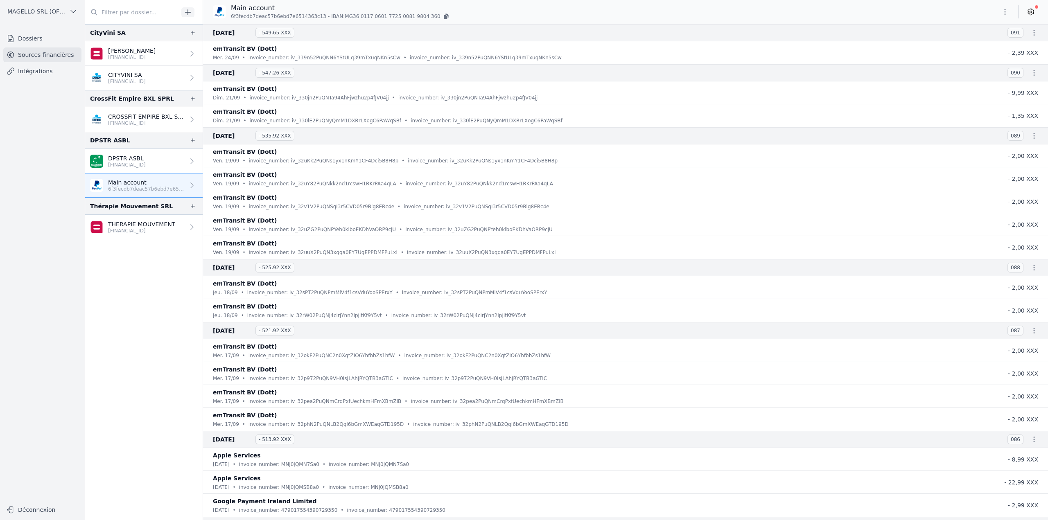
click at [145, 161] on p "DPSTR ASBL" at bounding box center [127, 158] width 38 height 8
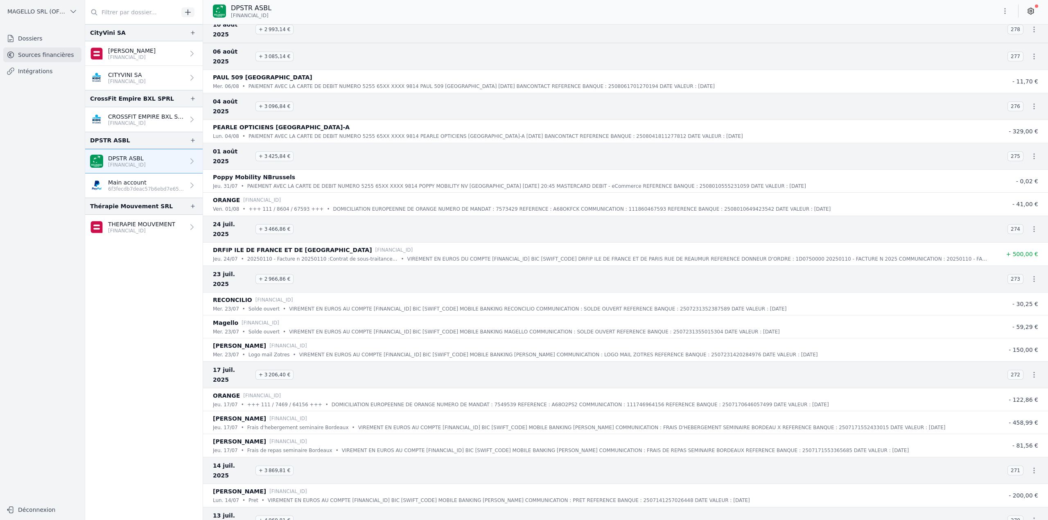
scroll to position [655, 0]
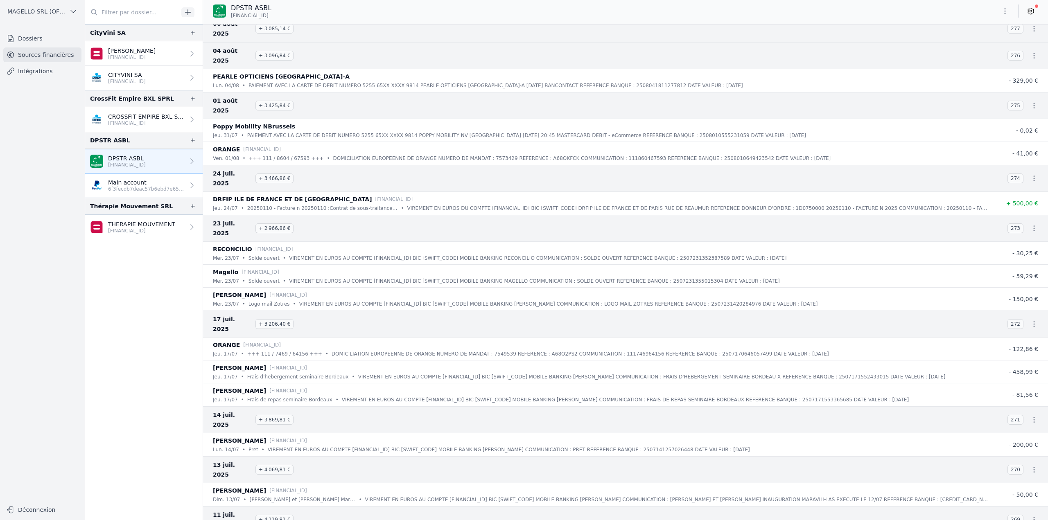
click at [140, 181] on p "Main account" at bounding box center [146, 183] width 77 height 8
